Goal: Information Seeking & Learning: Learn about a topic

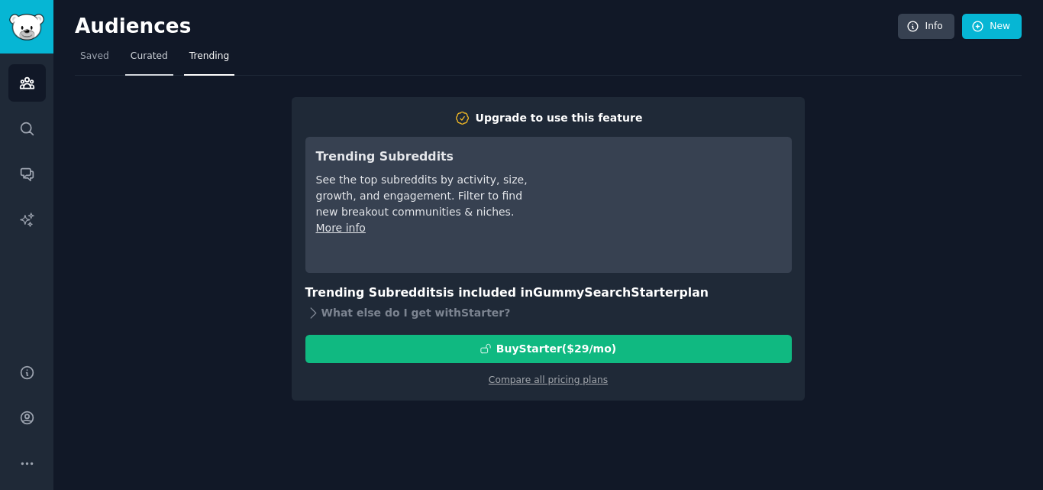
click at [138, 56] on span "Curated" at bounding box center [149, 57] width 37 height 14
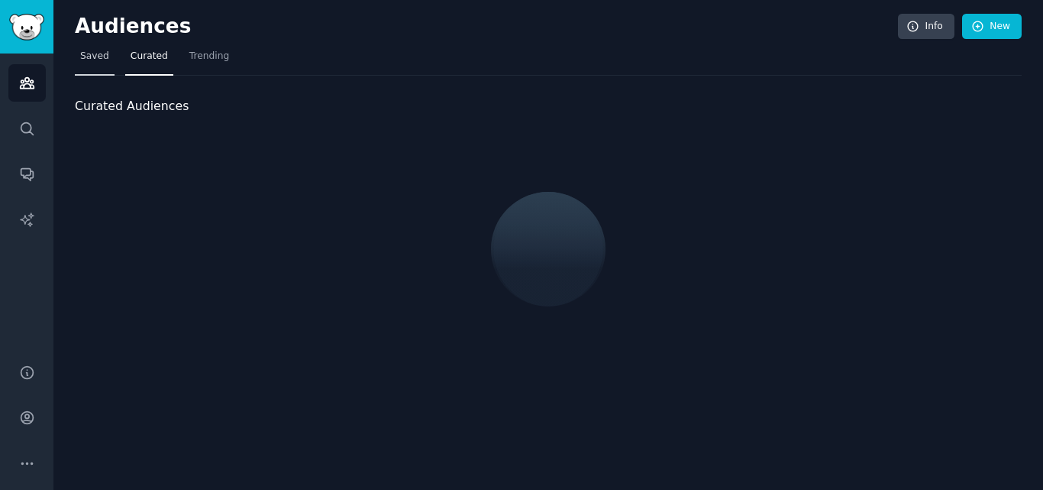
click at [95, 55] on span "Saved" at bounding box center [94, 57] width 29 height 14
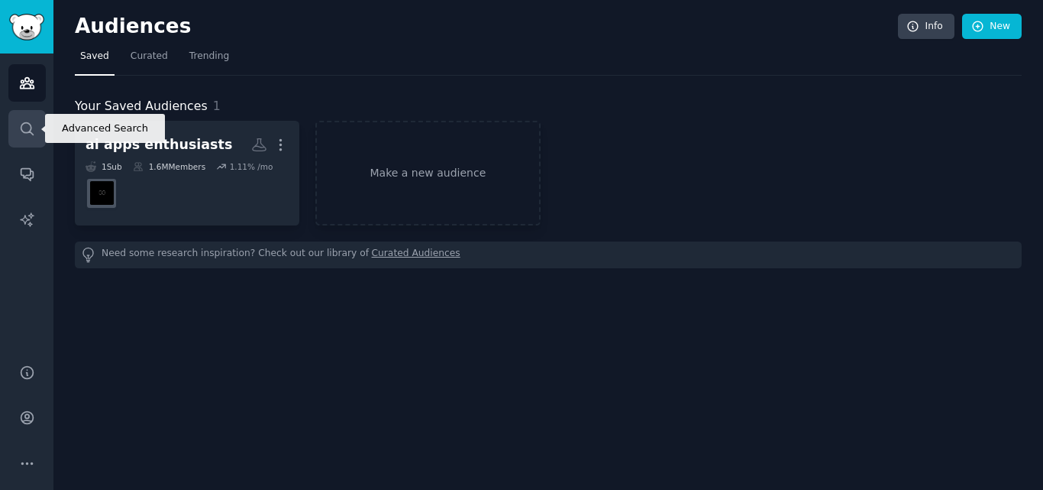
click at [11, 127] on link "Search" at bounding box center [26, 128] width 37 height 37
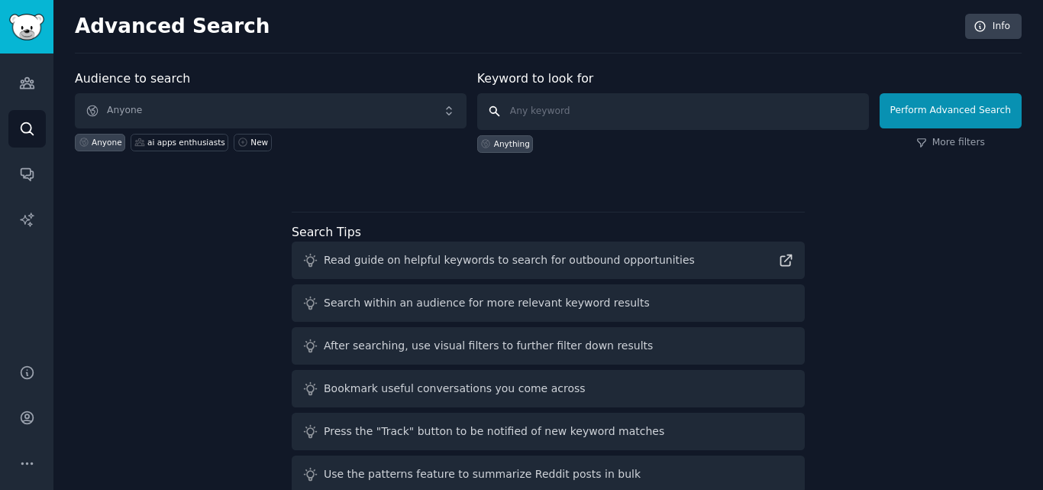
click at [562, 108] on input "text" at bounding box center [673, 111] width 392 height 37
type input "predecir precios alimentos"
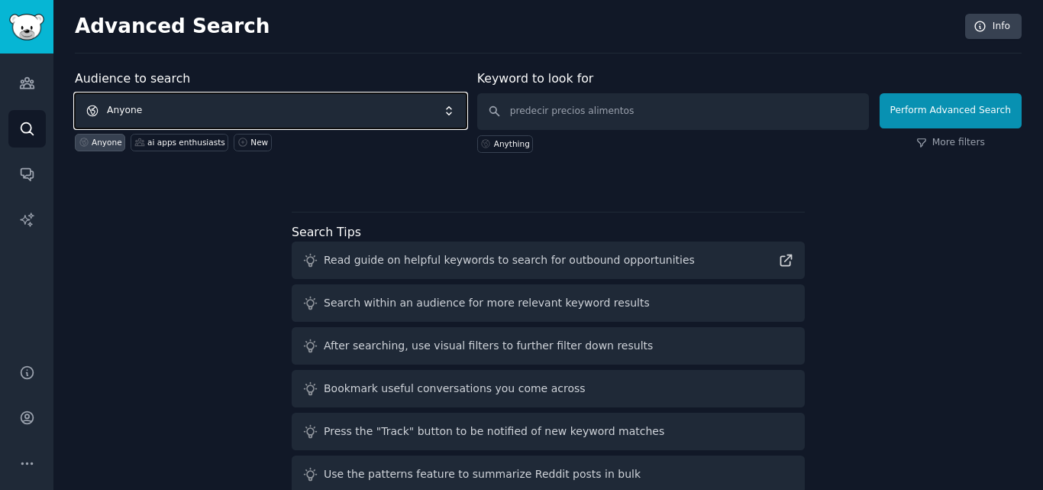
click at [380, 105] on span "Anyone" at bounding box center [271, 110] width 392 height 35
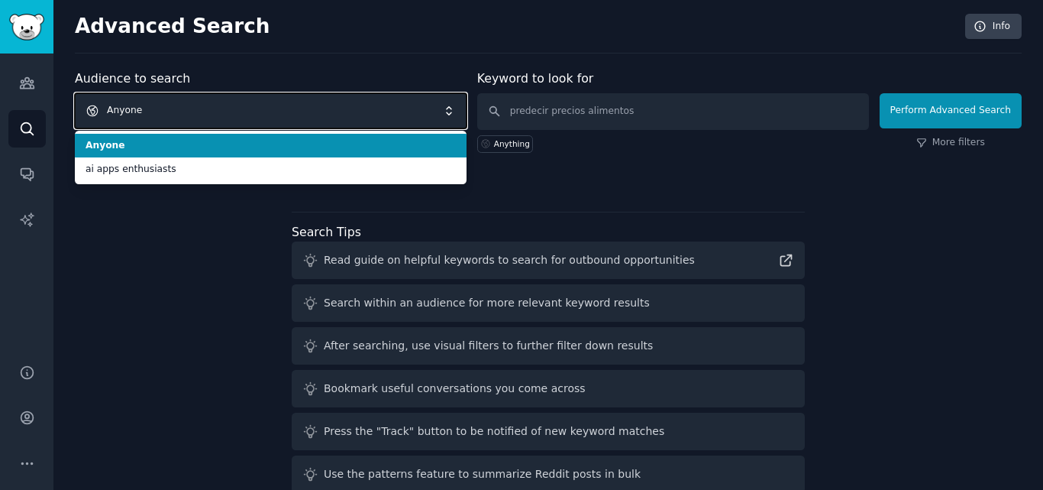
click at [293, 105] on span "Anyone" at bounding box center [271, 110] width 392 height 35
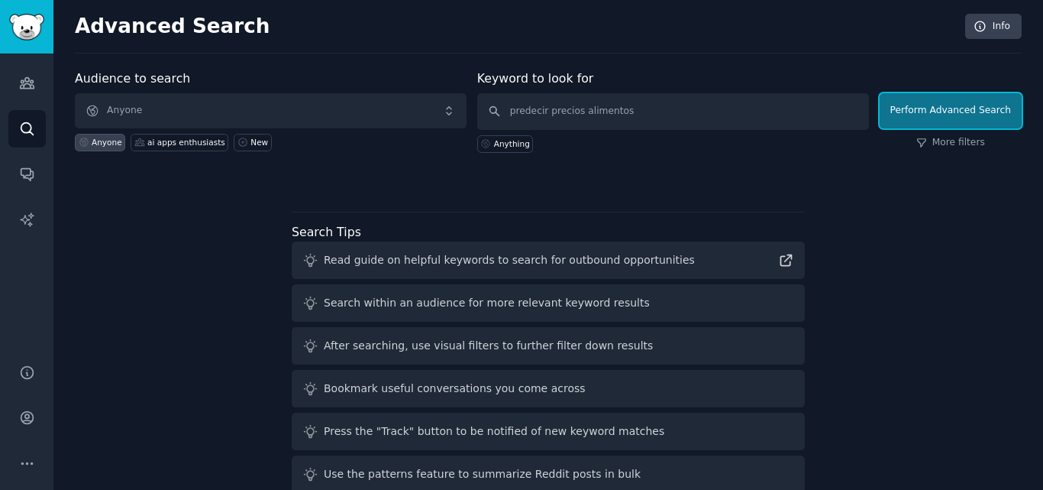
click at [918, 121] on button "Perform Advanced Search" at bounding box center [951, 110] width 142 height 35
